Goal: Information Seeking & Learning: Learn about a topic

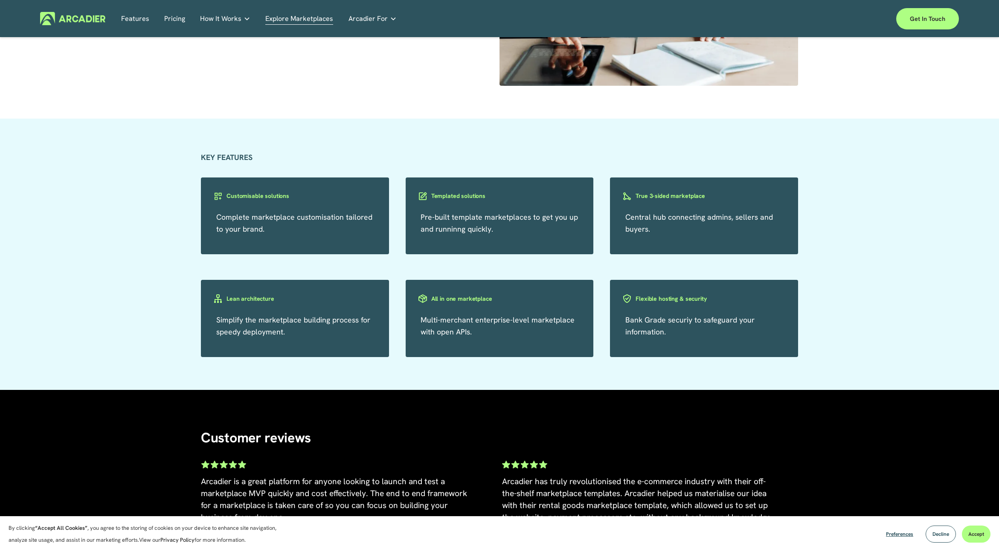
scroll to position [1480, 0]
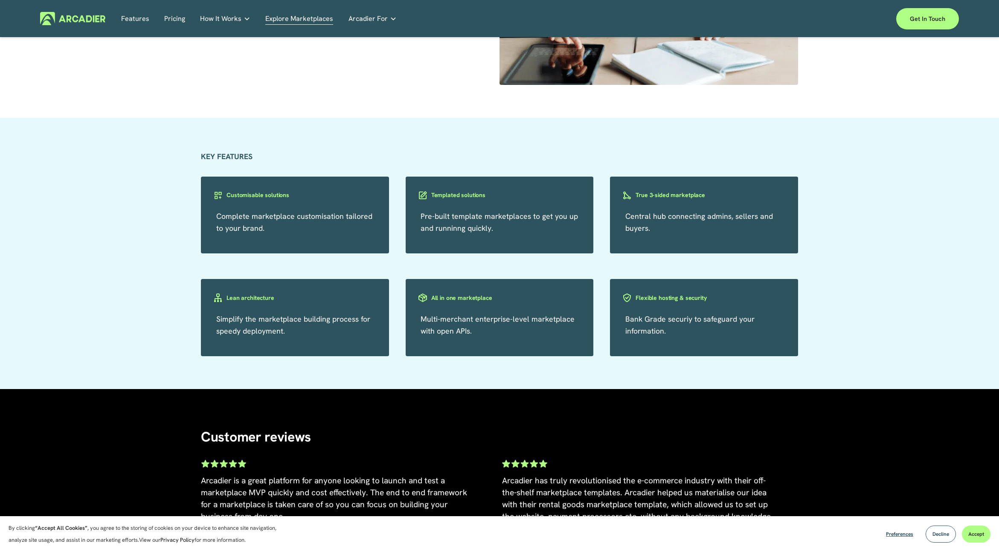
click at [177, 15] on link "Pricing" at bounding box center [174, 18] width 21 height 13
